Goal: Find specific page/section: Find specific page/section

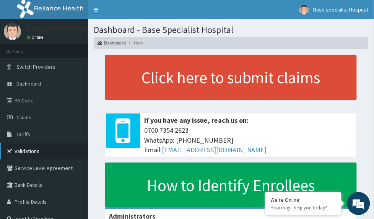
click at [30, 150] on link "Validations" at bounding box center [44, 150] width 88 height 17
click at [44, 154] on link "Validations" at bounding box center [44, 150] width 88 height 17
